Goal: Task Accomplishment & Management: Manage account settings

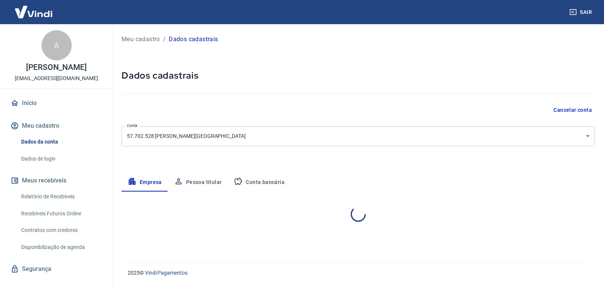
select select "PR"
select select "business"
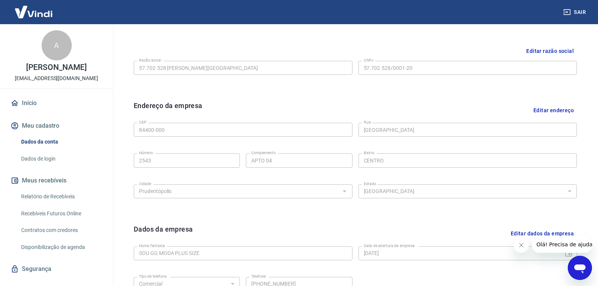
scroll to position [189, 0]
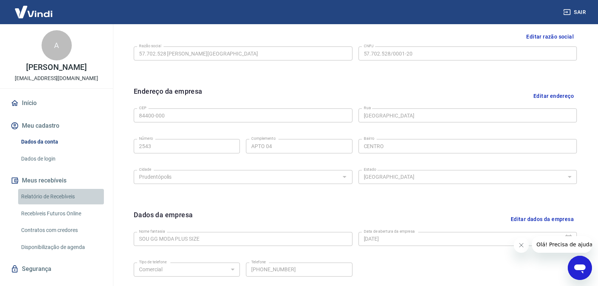
click at [65, 204] on link "Relatório de Recebíveis" at bounding box center [61, 196] width 86 height 15
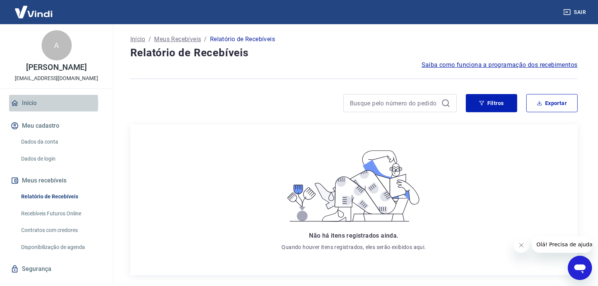
click at [27, 111] on link "Início" at bounding box center [56, 103] width 95 height 17
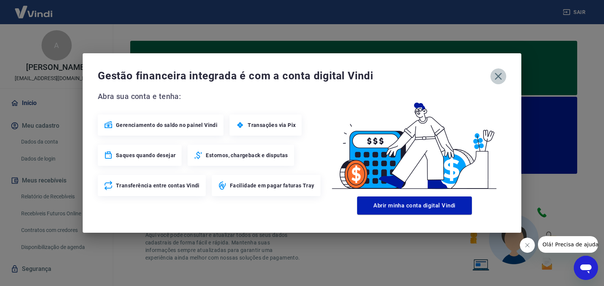
click at [497, 78] on icon "button" at bounding box center [498, 76] width 12 height 12
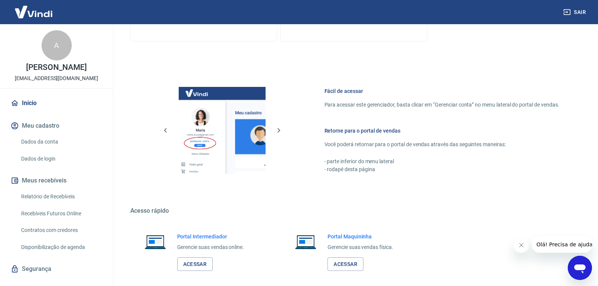
scroll to position [437, 0]
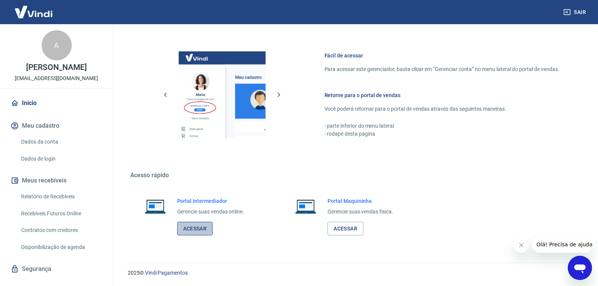
click at [202, 229] on link "Acessar" at bounding box center [195, 229] width 36 height 14
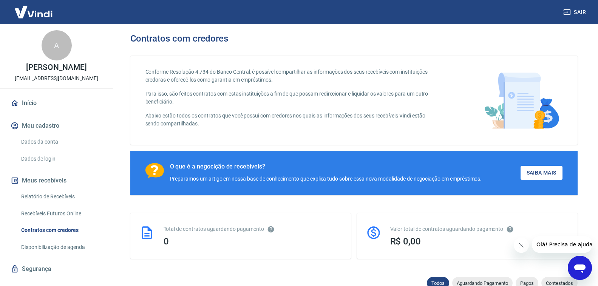
click at [19, 107] on link "Início" at bounding box center [56, 103] width 95 height 17
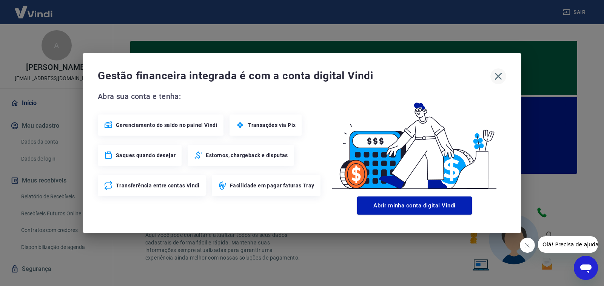
drag, startPoint x: 495, startPoint y: 71, endPoint x: 494, endPoint y: 75, distance: 4.3
click at [495, 72] on icon "button" at bounding box center [498, 76] width 12 height 12
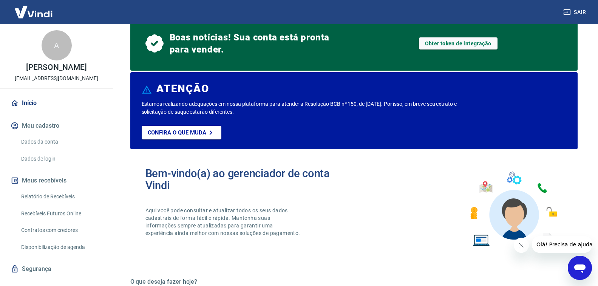
scroll to position [151, 0]
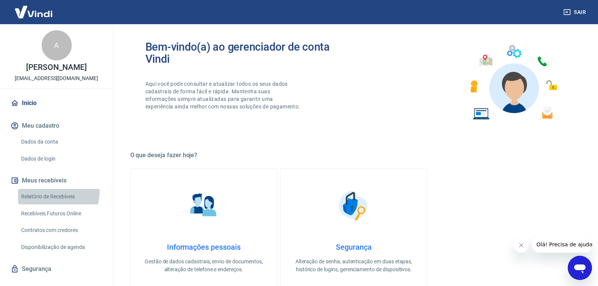
click at [46, 198] on link "Relatório de Recebíveis" at bounding box center [61, 196] width 86 height 15
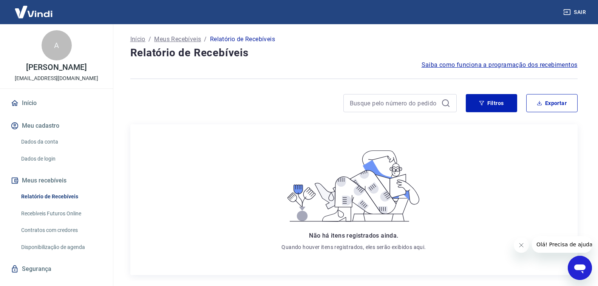
click at [52, 186] on button "Meus recebíveis" at bounding box center [56, 180] width 95 height 17
click at [33, 111] on link "Início" at bounding box center [56, 103] width 95 height 17
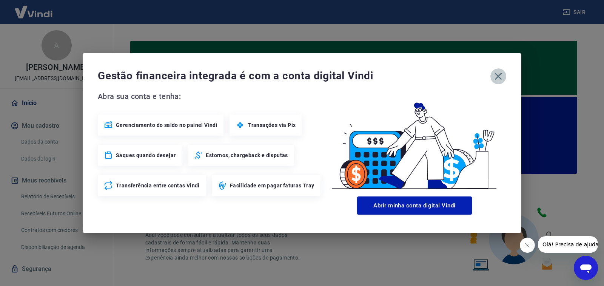
click at [499, 76] on icon "button" at bounding box center [498, 76] width 7 height 7
